Goal: Information Seeking & Learning: Learn about a topic

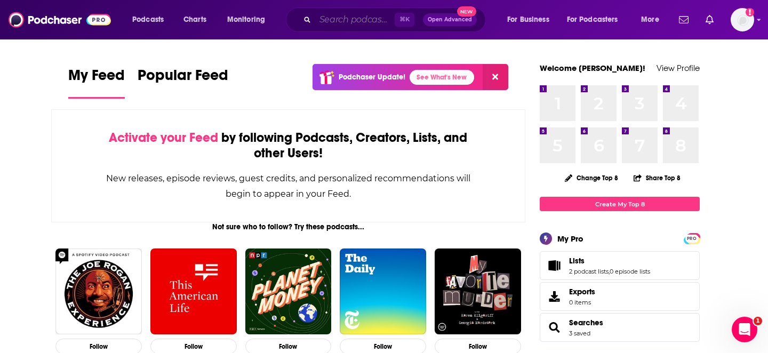
click at [343, 19] on input "Search podcasts, credits, & more..." at bounding box center [354, 19] width 79 height 17
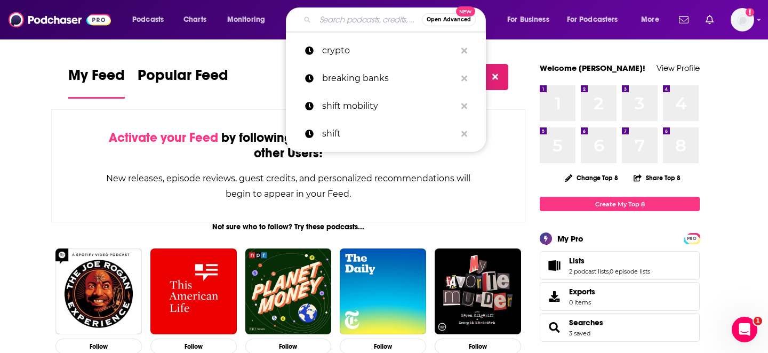
paste input "Etherealize"
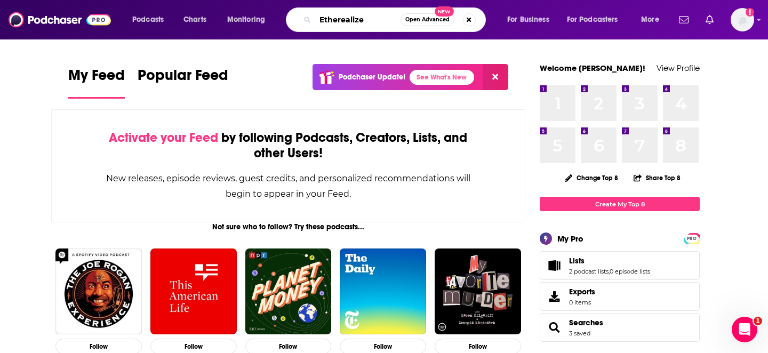
type input "Etherealize"
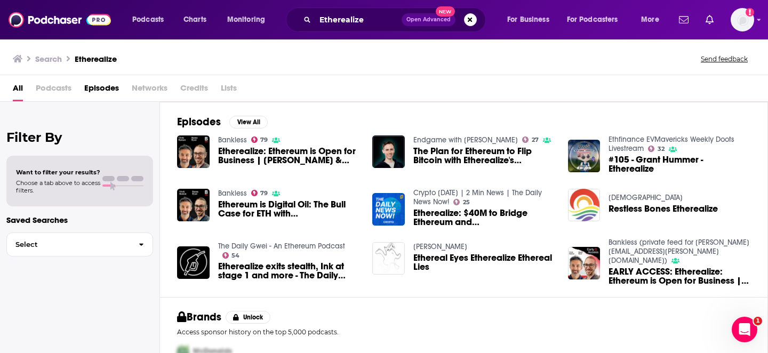
click at [247, 156] on span "Etherealize: Ethereum is Open for Business | [PERSON_NAME] & [PERSON_NAME]" at bounding box center [289, 156] width 142 height 18
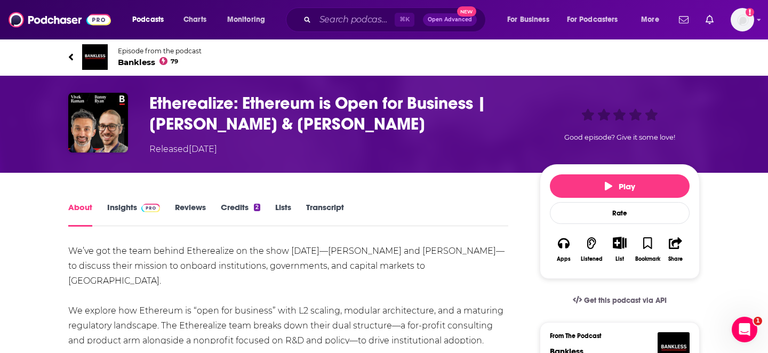
click at [344, 30] on div "⌘ K Open Advanced New" at bounding box center [386, 19] width 200 height 25
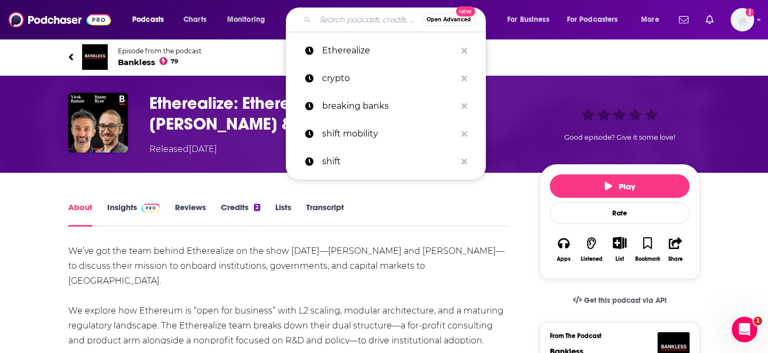
click at [340, 22] on input "Search podcasts, credits, & more..." at bounding box center [368, 19] width 107 height 17
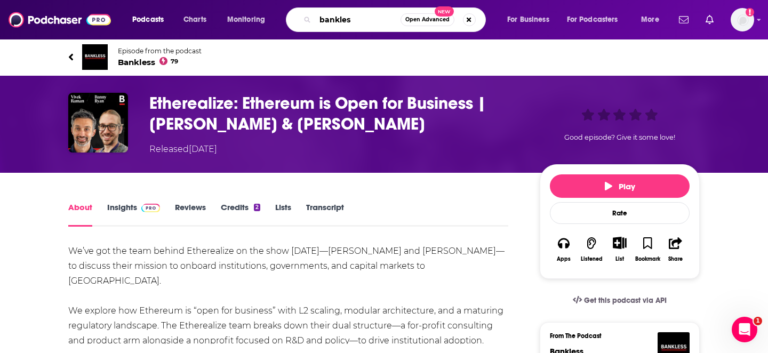
type input "bankless"
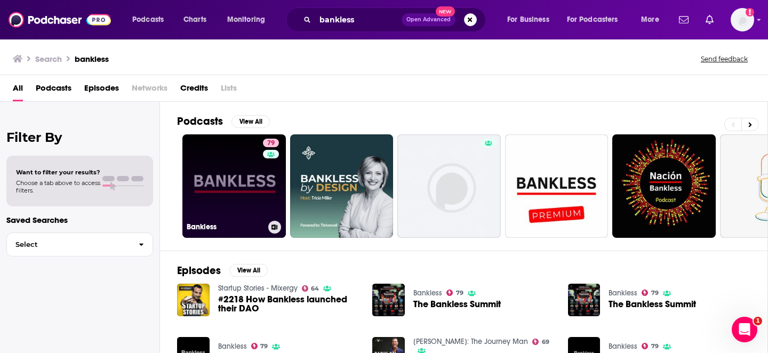
click at [209, 171] on link "79 Bankless" at bounding box center [233, 185] width 103 height 103
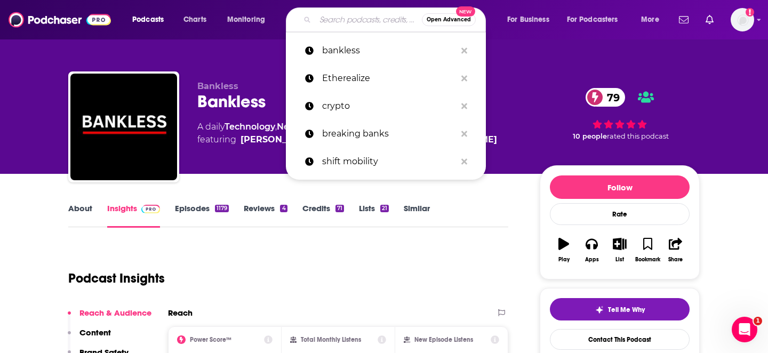
click at [329, 24] on input "Search podcasts, credits, & more..." at bounding box center [368, 19] width 107 height 17
paste input "Unchained"
type input "Unchained"
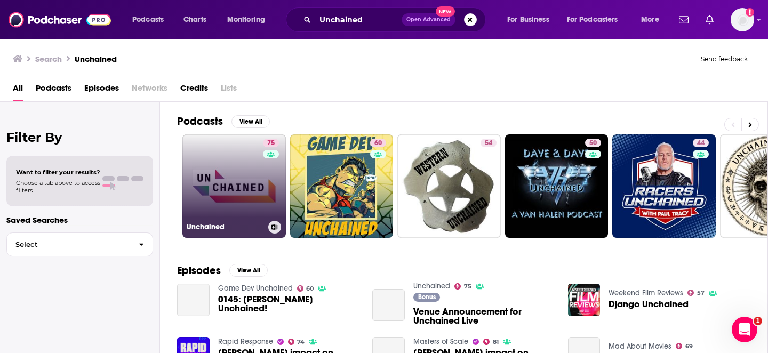
click at [215, 162] on link "75 Unchained" at bounding box center [233, 185] width 103 height 103
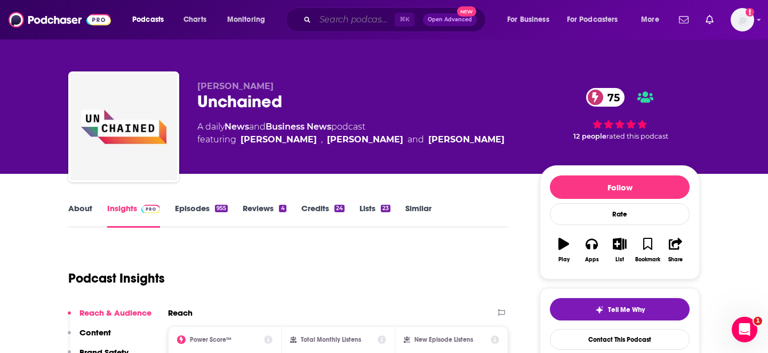
click at [362, 15] on input "Search podcasts, credits, & more..." at bounding box center [354, 19] width 79 height 17
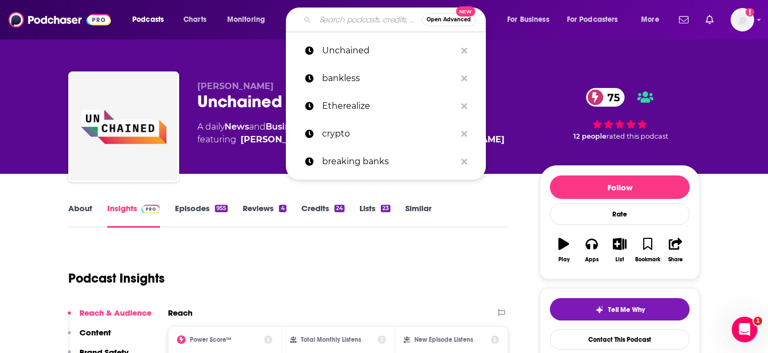
paste input "Money Stuff"
type input "Money Stuff"
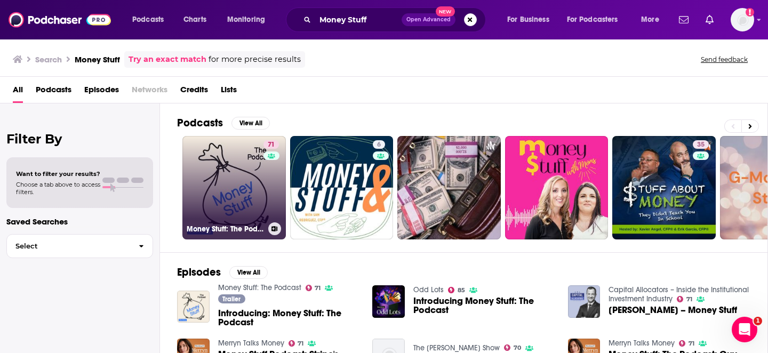
click at [216, 181] on link "71 Money Stuff: The Podcast" at bounding box center [233, 187] width 103 height 103
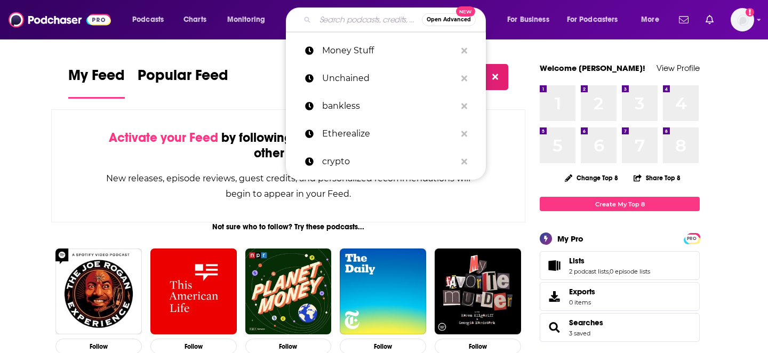
click at [354, 15] on input "Search podcasts, credits, & more..." at bounding box center [368, 19] width 107 height 17
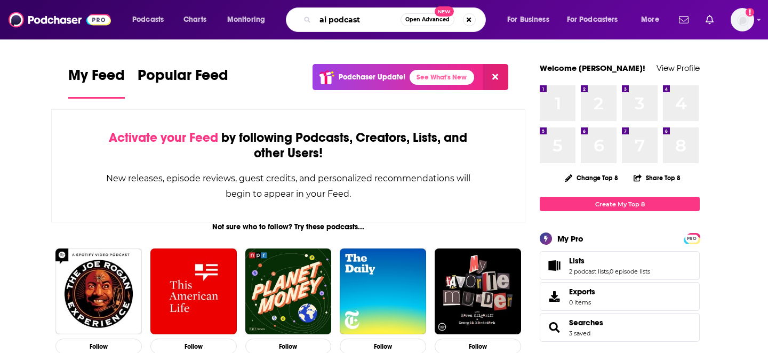
type input "ai podcast"
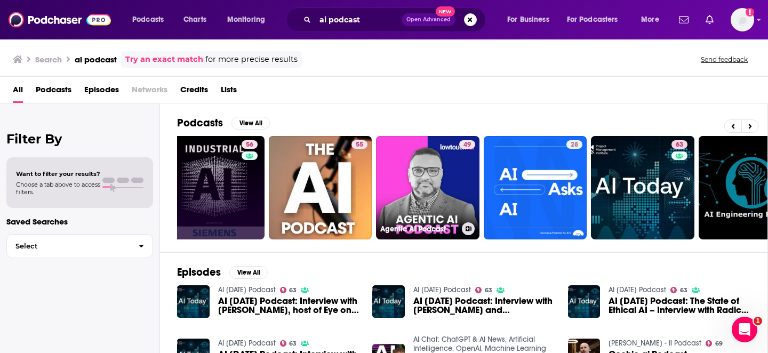
scroll to position [0, 238]
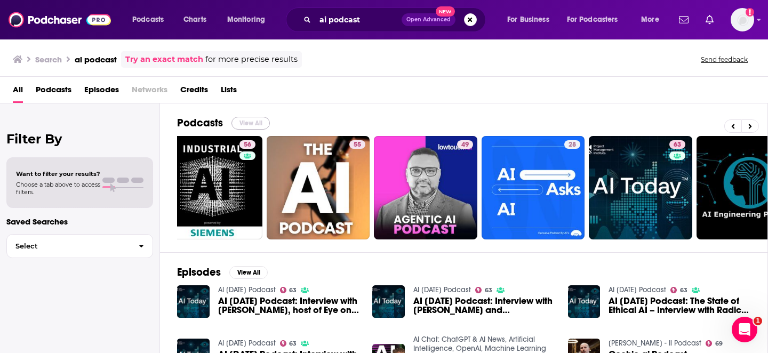
click at [244, 124] on button "View All" at bounding box center [250, 123] width 38 height 13
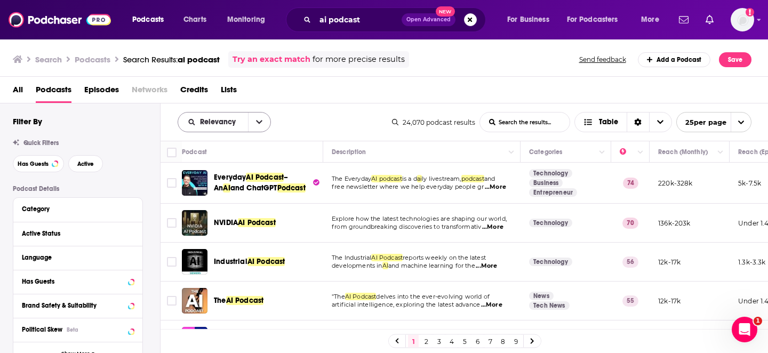
click at [263, 118] on button "open menu" at bounding box center [259, 121] width 22 height 19
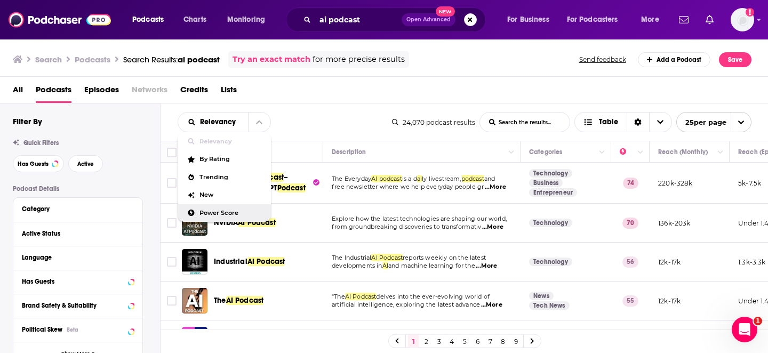
click at [210, 211] on span "Power Score" at bounding box center [230, 213] width 63 height 6
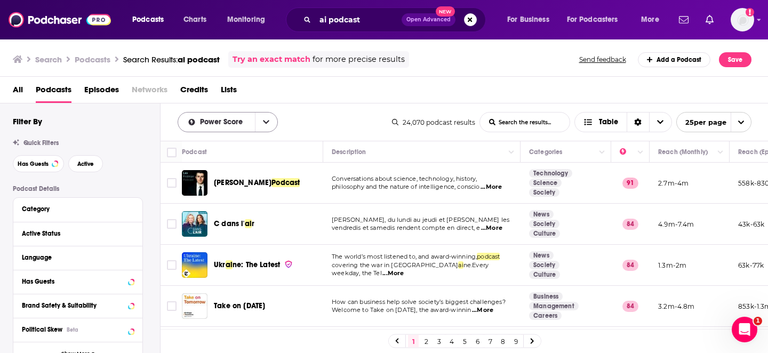
click at [263, 119] on icon "open menu" at bounding box center [266, 121] width 6 height 7
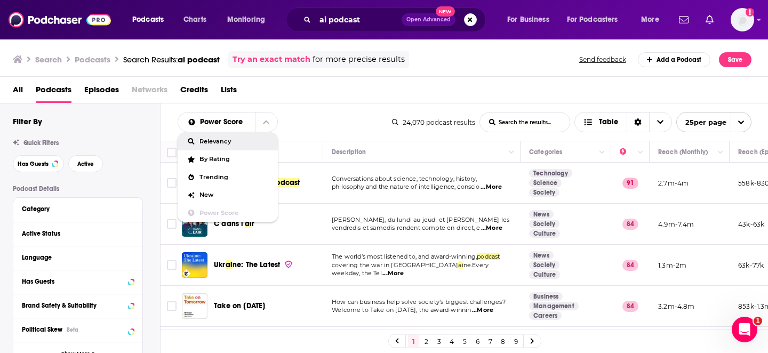
click at [224, 145] on div "Relevancy" at bounding box center [228, 141] width 100 height 18
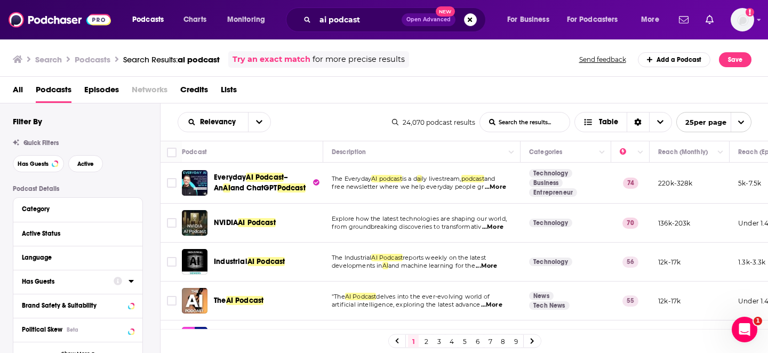
click at [45, 283] on div "Has Guests" at bounding box center [64, 281] width 85 height 7
click at [60, 299] on span "All" at bounding box center [72, 301] width 100 height 14
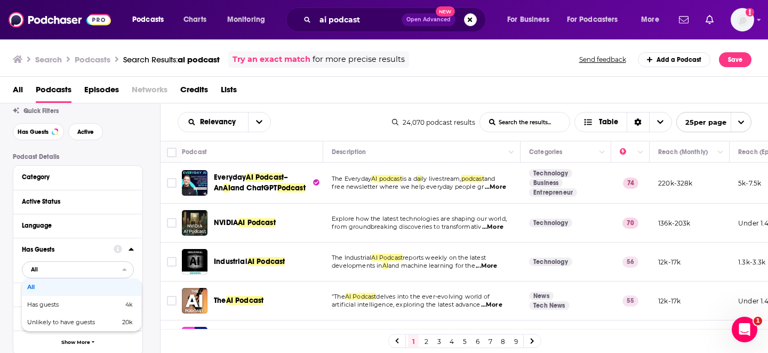
scroll to position [33, 0]
click at [50, 307] on span "Has guests" at bounding box center [58, 304] width 63 height 6
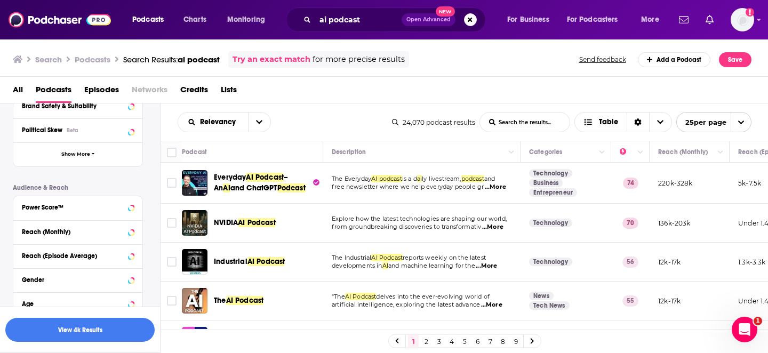
scroll to position [222, 0]
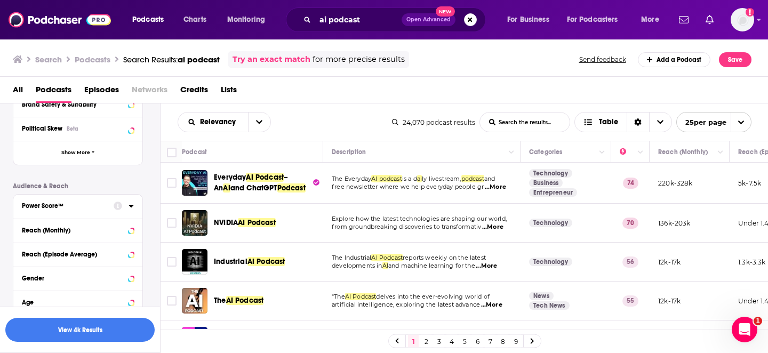
click at [62, 212] on button "Power Score™" at bounding box center [68, 205] width 92 height 13
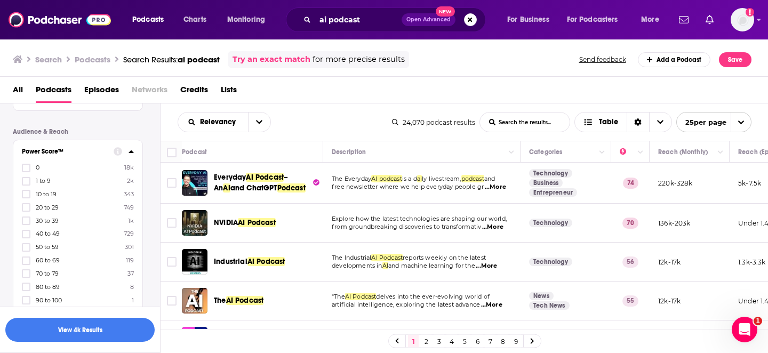
scroll to position [277, 0]
click at [29, 260] on icon at bounding box center [26, 259] width 6 height 6
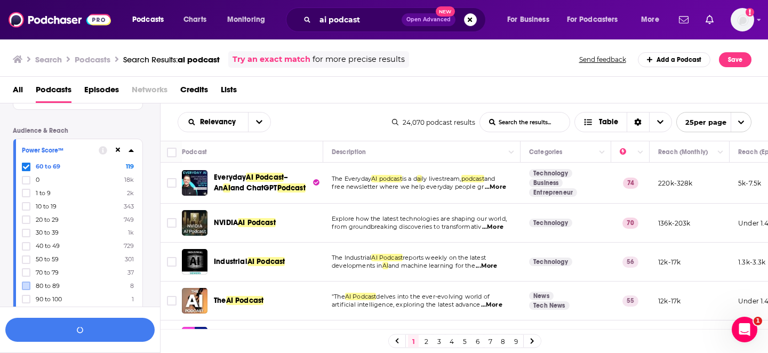
click at [28, 274] on icon at bounding box center [26, 272] width 6 height 6
click at [27, 284] on icon at bounding box center [26, 286] width 6 height 5
click at [26, 296] on icon at bounding box center [26, 299] width 6 height 6
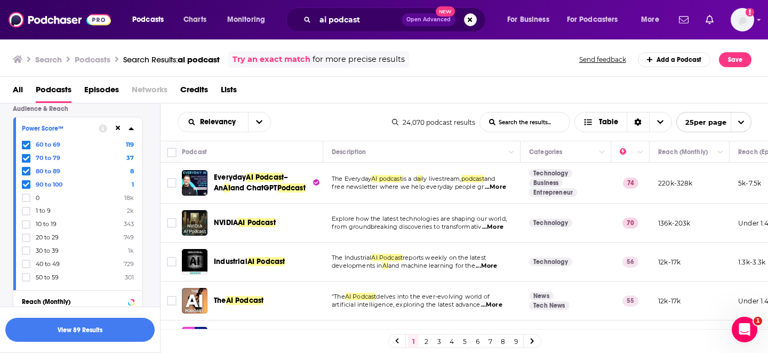
scroll to position [307, 0]
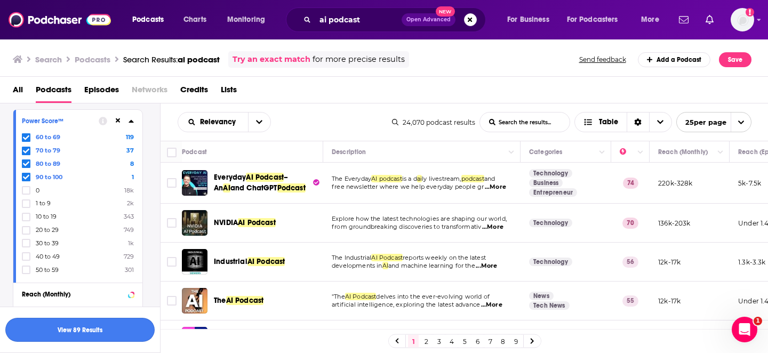
click at [81, 325] on button "View 89 Results" at bounding box center [79, 330] width 149 height 24
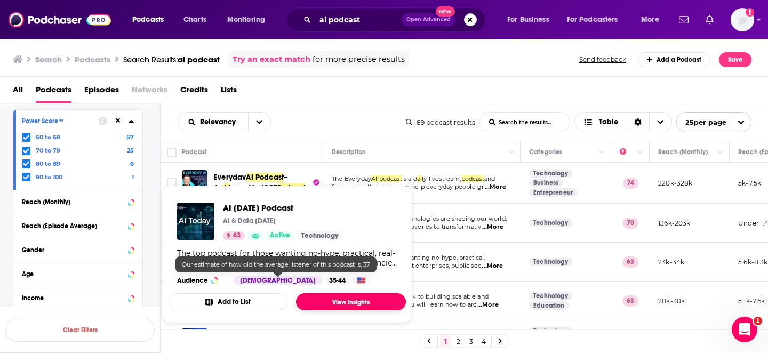
click at [337, 298] on link "View Insights" at bounding box center [351, 301] width 110 height 17
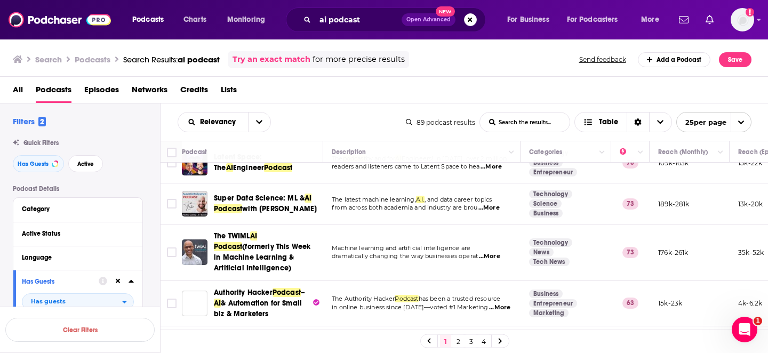
scroll to position [231, 0]
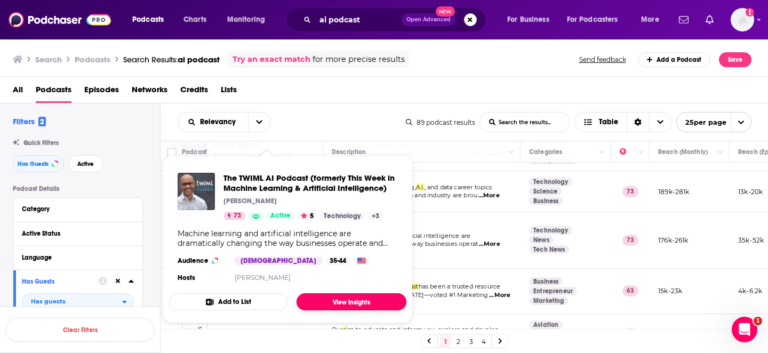
click at [321, 306] on link "View Insights" at bounding box center [351, 301] width 110 height 17
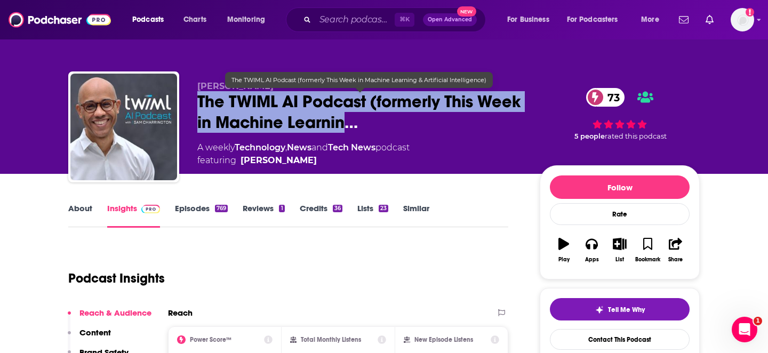
drag, startPoint x: 196, startPoint y: 96, endPoint x: 393, endPoint y: 117, distance: 198.3
click at [393, 117] on div "Sam Charrington The TWIML AI Podcast (formerly This Week in Machine Learnin… 73…" at bounding box center [383, 128] width 631 height 115
copy h2 "The TWIML AI Podcast (formerly This Week in Machine Learnin"
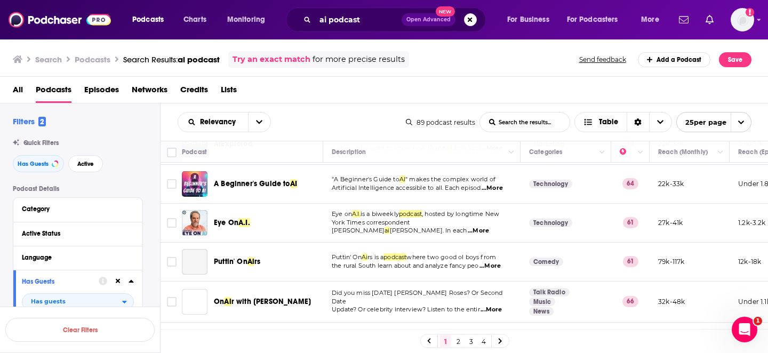
scroll to position [669, 0]
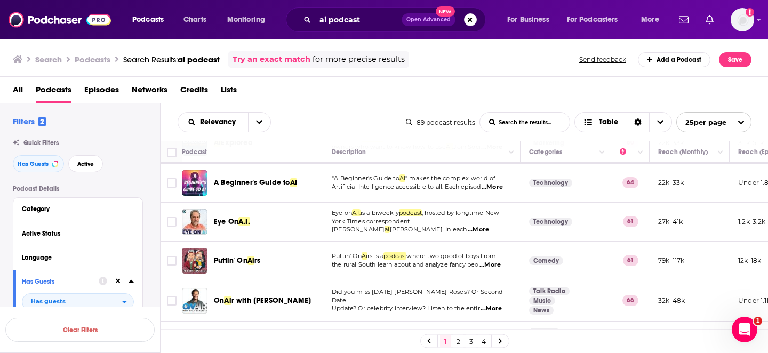
click at [489, 228] on span "...More" at bounding box center [478, 230] width 21 height 9
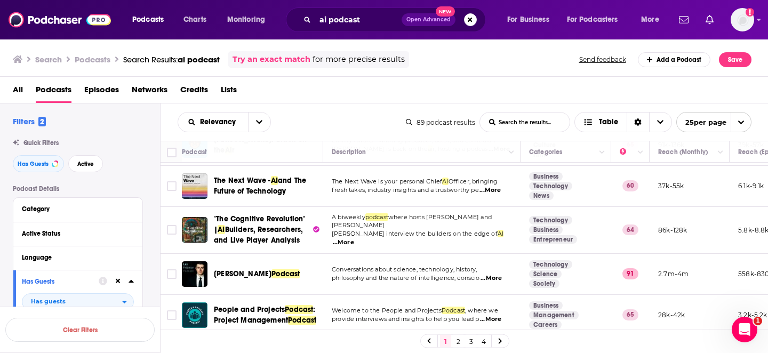
scroll to position [868, 0]
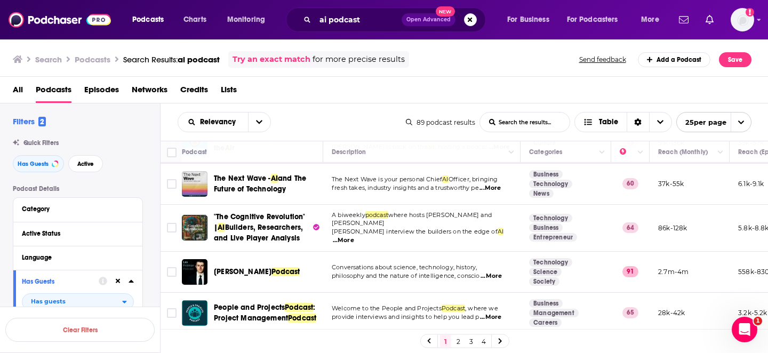
click at [457, 341] on link "2" at bounding box center [458, 341] width 11 height 13
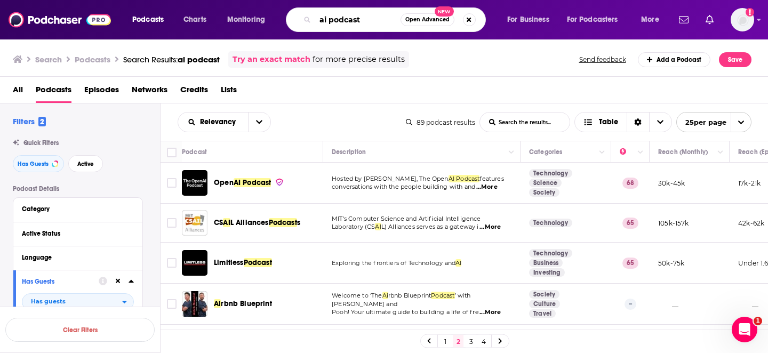
click at [344, 18] on input "ai podcast" at bounding box center [357, 19] width 85 height 17
type input "ai finance"
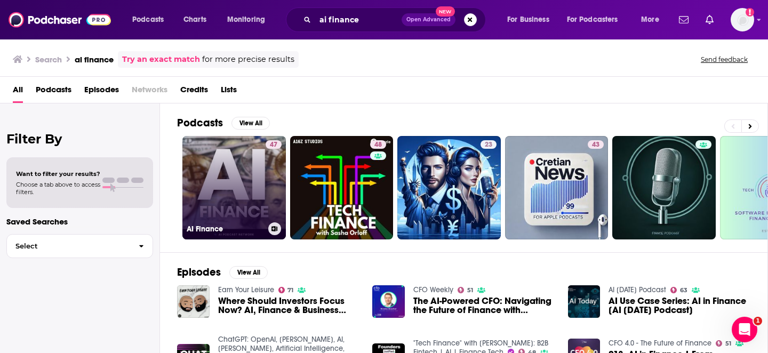
click at [222, 195] on link "47 AI Finance" at bounding box center [233, 187] width 103 height 103
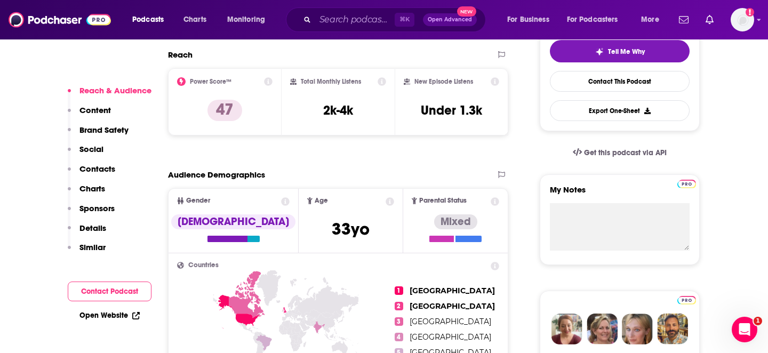
scroll to position [253, 0]
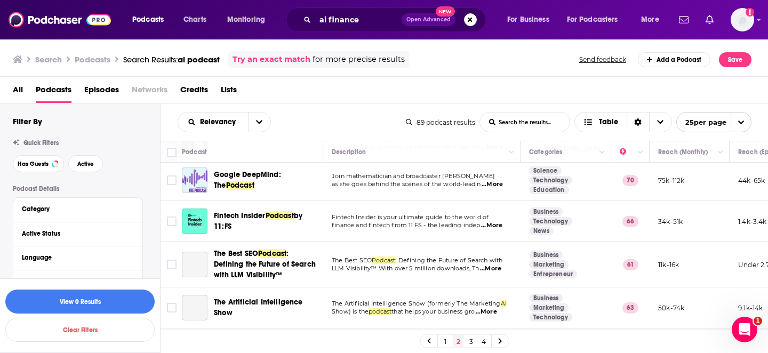
scroll to position [285, 0]
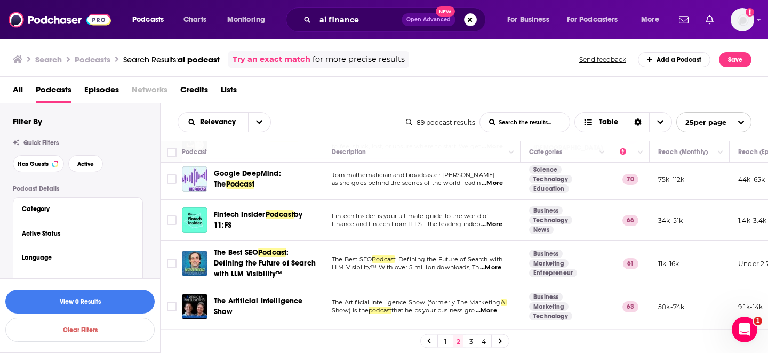
click at [495, 222] on span "...More" at bounding box center [491, 224] width 21 height 9
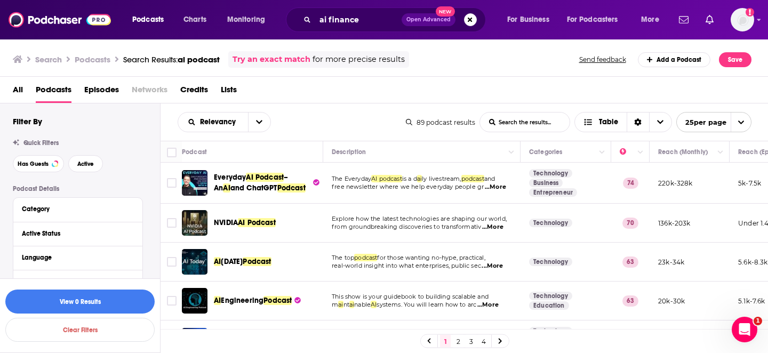
click at [473, 340] on link "3" at bounding box center [470, 341] width 11 height 13
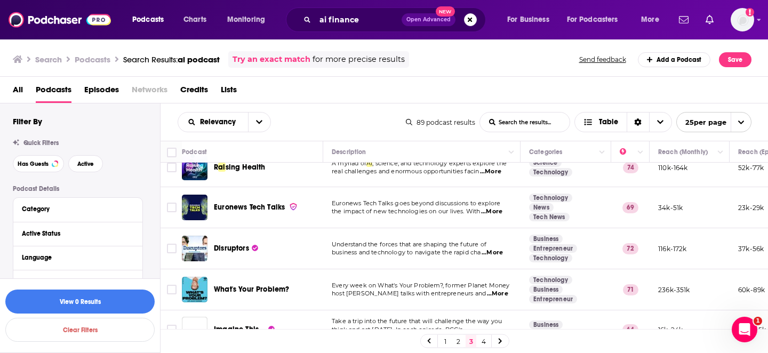
scroll to position [134, 0]
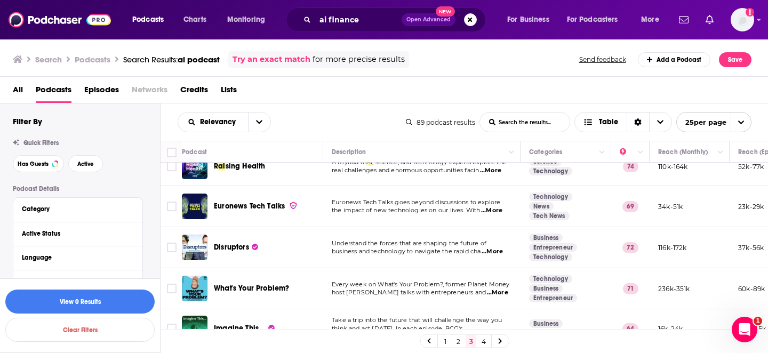
click at [500, 250] on span "...More" at bounding box center [491, 251] width 21 height 9
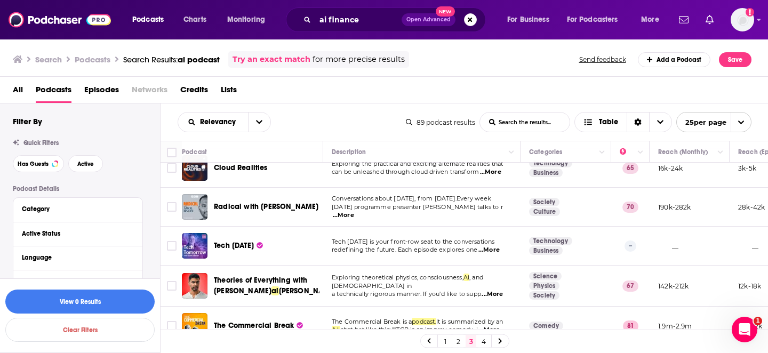
scroll to position [836, 0]
